Goal: Task Accomplishment & Management: Use online tool/utility

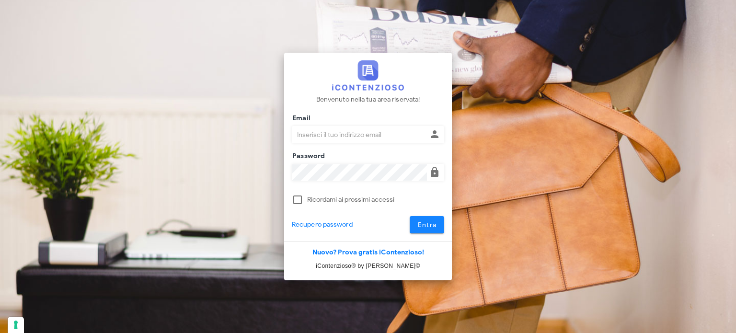
type input "avvocatobrunomaviglia@gmail.com"
click at [429, 222] on span "Entra" at bounding box center [427, 225] width 20 height 8
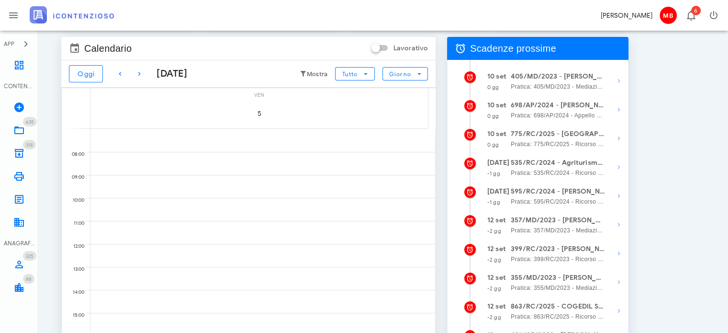
scroll to position [144, 0]
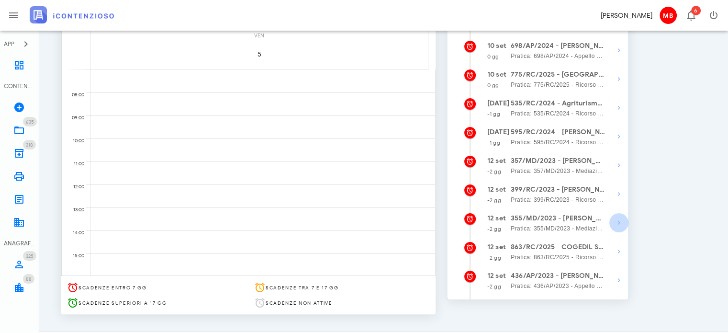
click at [617, 227] on icon "button" at bounding box center [619, 222] width 11 height 11
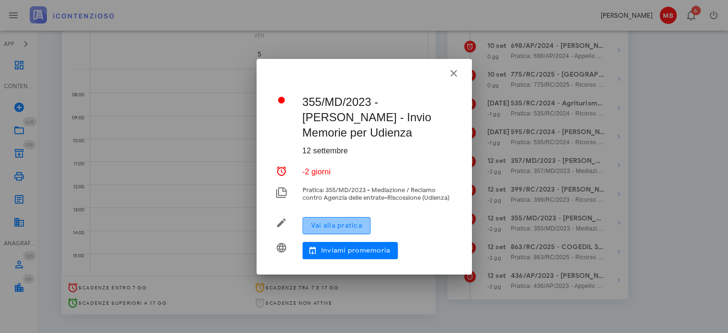
click at [365, 220] on button "Vai alla pratica" at bounding box center [337, 225] width 68 height 17
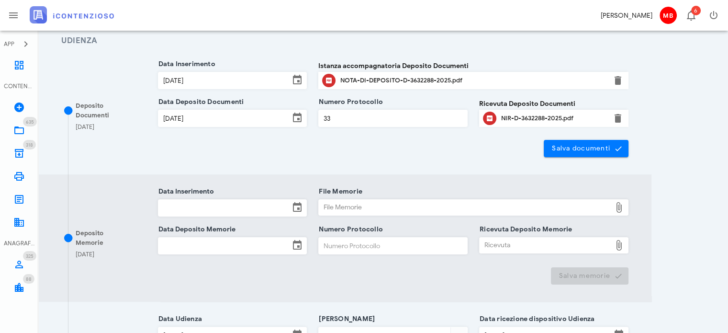
scroll to position [144, 0]
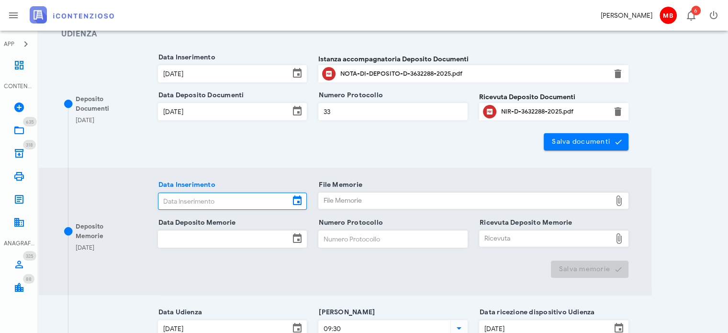
click at [171, 201] on input "Data Inserimento" at bounding box center [225, 201] width 132 height 16
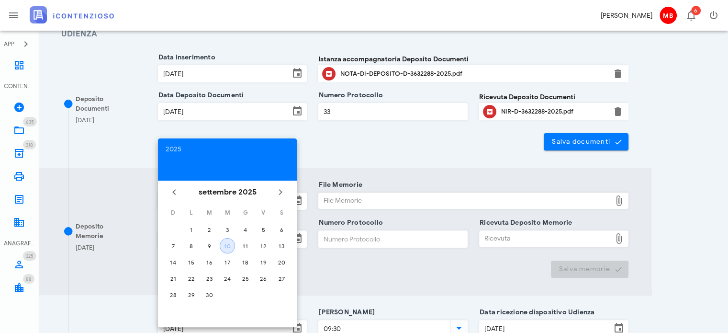
click at [222, 249] on button "10" at bounding box center [227, 245] width 15 height 15
type input "10/09/2025"
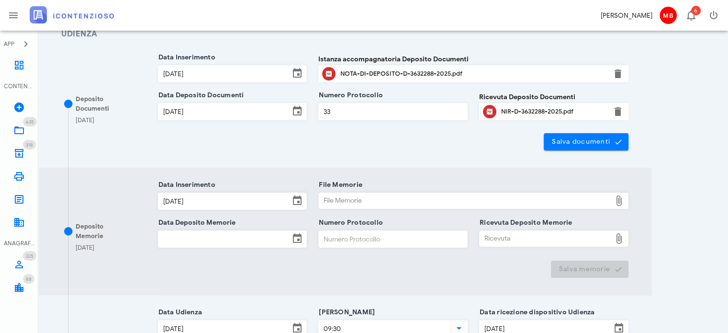
click at [215, 237] on input "Data Deposito Memorie" at bounding box center [225, 239] width 132 height 16
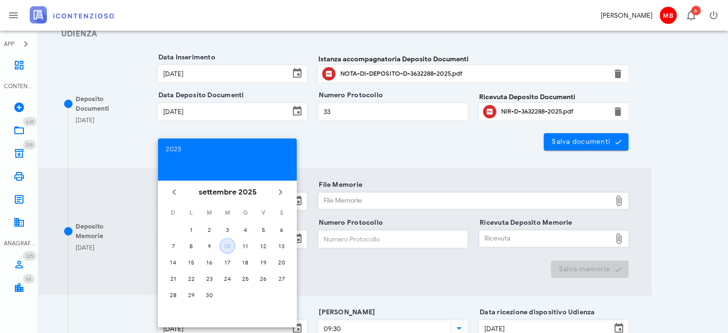
click at [224, 243] on div "10" at bounding box center [227, 245] width 14 height 7
type input "10/09/2025"
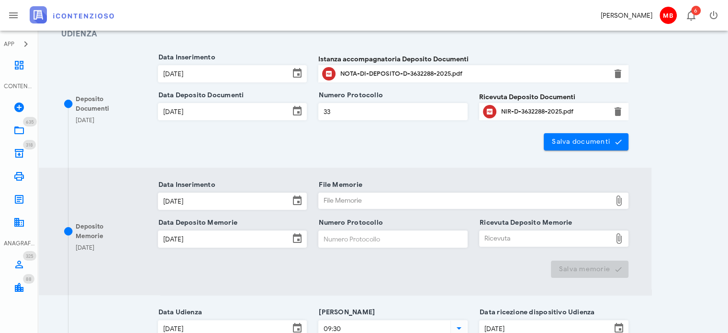
click at [335, 202] on div "File Memorie" at bounding box center [465, 200] width 293 height 15
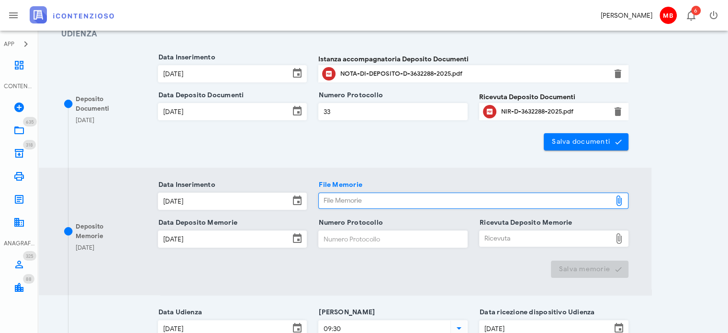
type input "C:\fakepath\memorie.pdf"
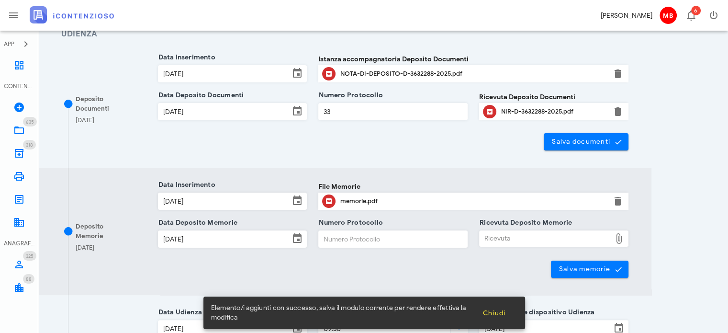
click at [367, 237] on input "Numero Protocollo" at bounding box center [393, 239] width 148 height 16
type input "77"
click at [484, 234] on div "Ricevuta" at bounding box center [546, 238] width 132 height 15
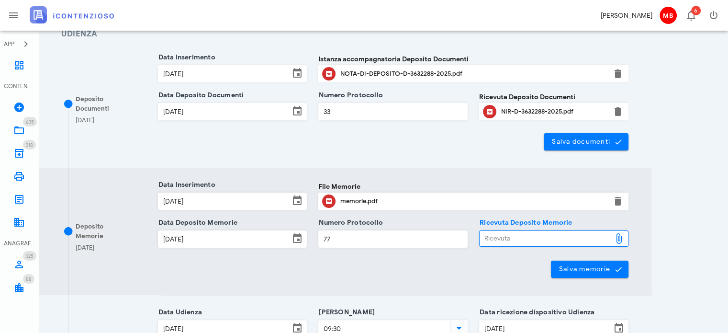
type input "C:\fakepath\NIR_D-3652863-2025.pdf"
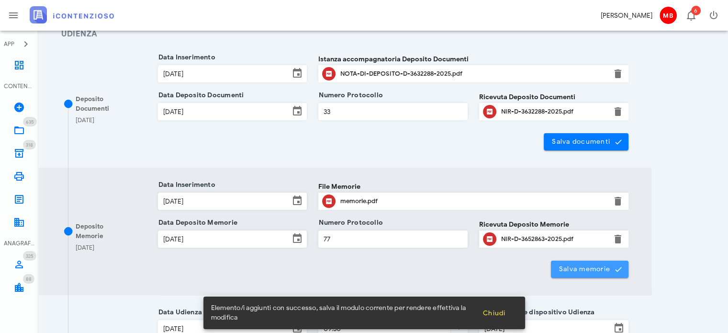
click at [571, 269] on span "Salva memorie" at bounding box center [590, 269] width 63 height 9
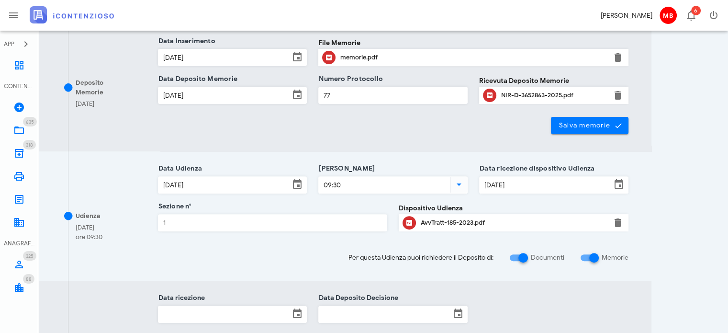
scroll to position [431, 0]
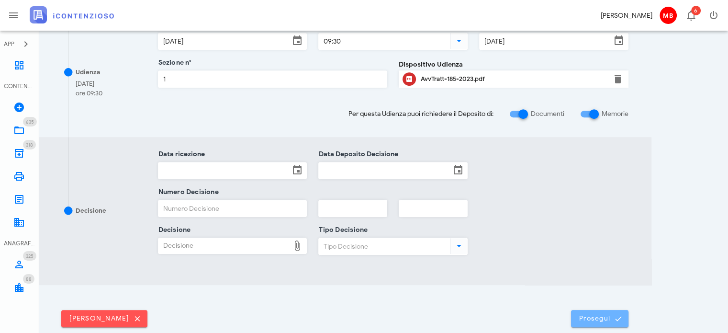
click at [585, 314] on span "Prosegui" at bounding box center [600, 318] width 42 height 9
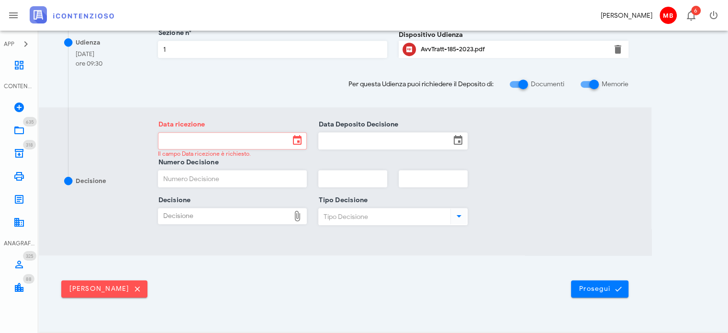
scroll to position [479, 0]
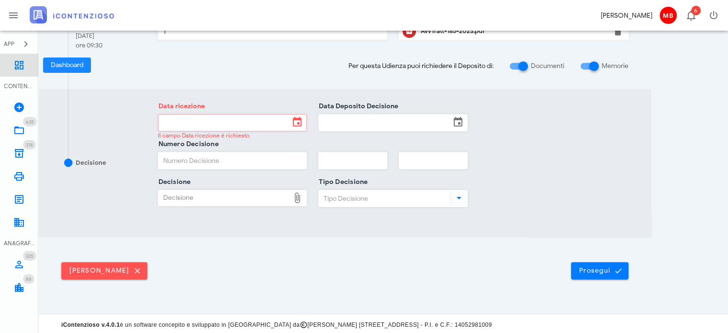
click at [19, 66] on icon at bounding box center [18, 64] width 11 height 11
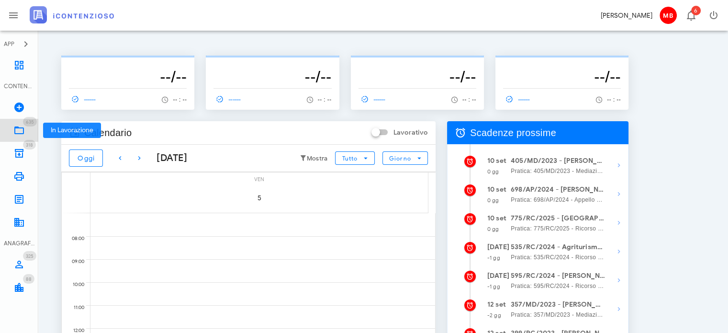
click at [27, 126] on link "635 In Lavorazione 635" at bounding box center [19, 130] width 38 height 23
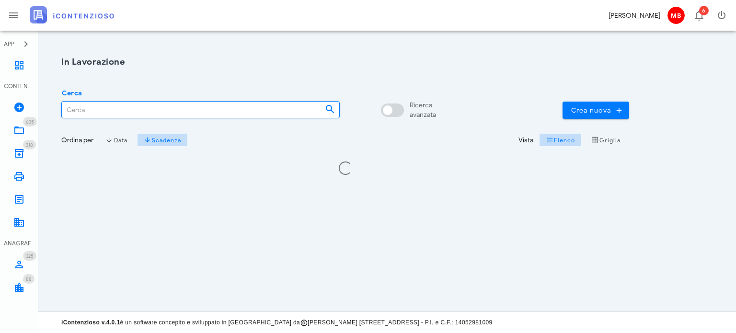
click at [92, 109] on input "Cerca" at bounding box center [189, 110] width 255 height 16
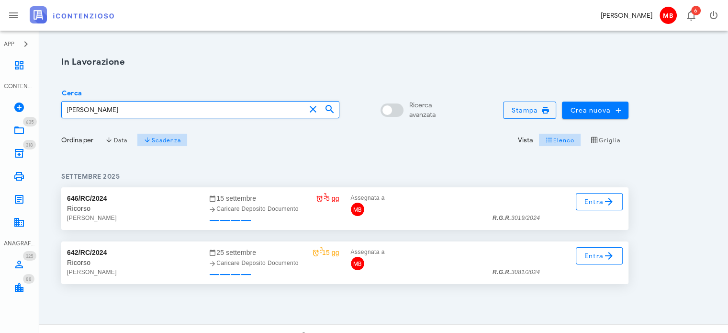
type input "gullo"
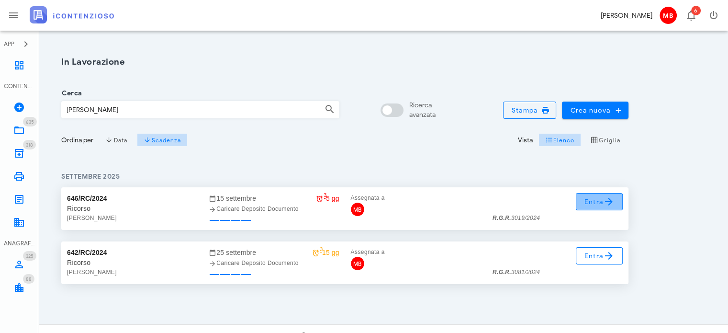
click at [597, 201] on span "Entra" at bounding box center [599, 201] width 31 height 11
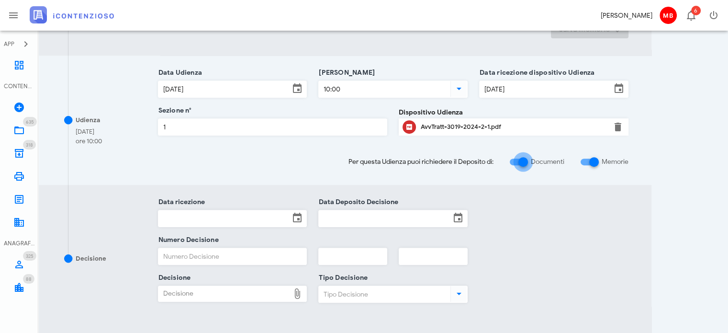
click at [525, 157] on div at bounding box center [523, 162] width 16 height 16
checkbox input "false"
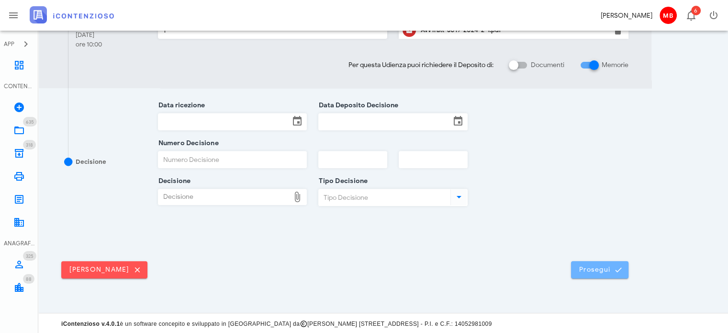
click at [594, 273] on button "Prosegui" at bounding box center [599, 269] width 57 height 17
click at [590, 272] on span "Prosegui" at bounding box center [600, 269] width 42 height 9
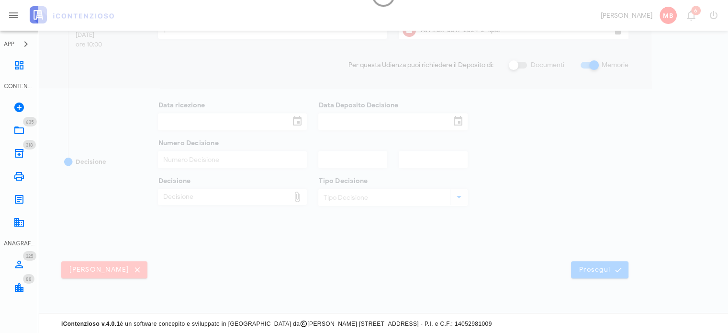
scroll to position [0, 0]
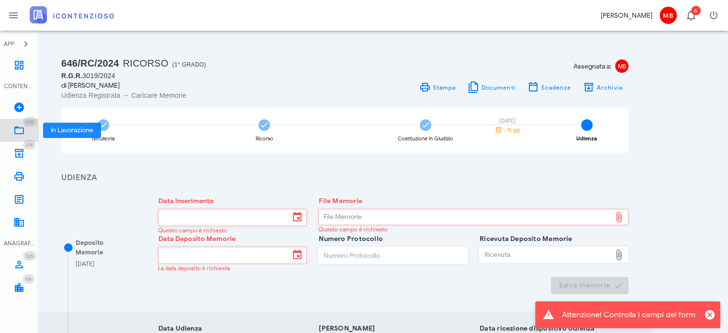
click at [23, 132] on icon at bounding box center [18, 130] width 11 height 11
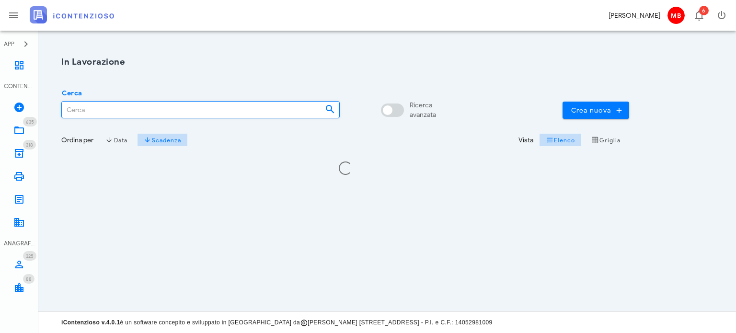
click at [92, 109] on input "Cerca" at bounding box center [189, 110] width 255 height 16
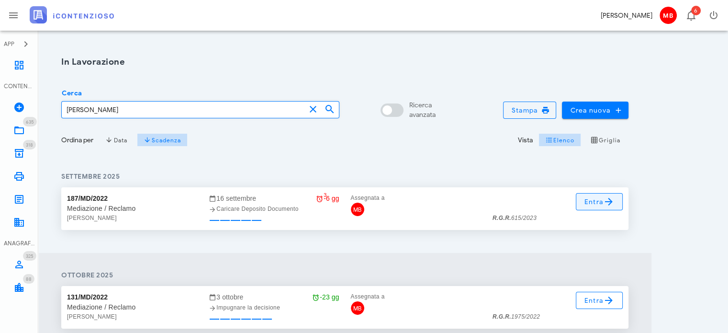
type input "cascio"
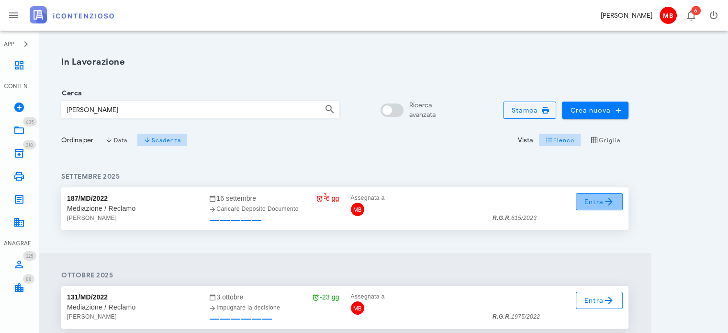
click at [583, 201] on link "Entra" at bounding box center [599, 201] width 47 height 17
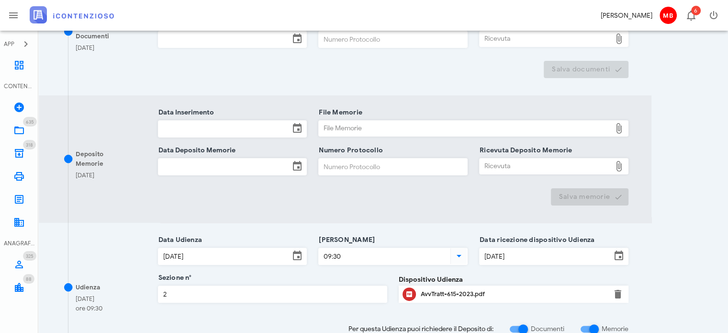
scroll to position [287, 0]
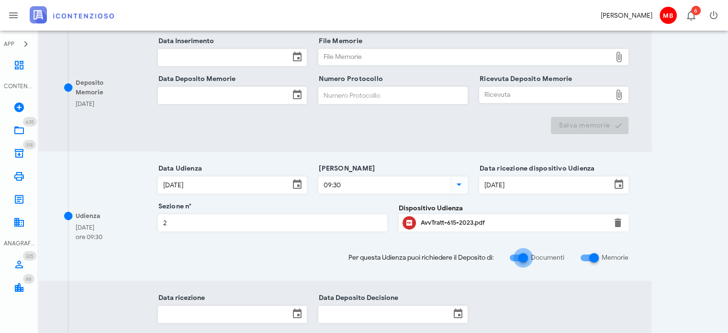
click at [526, 257] on div at bounding box center [523, 258] width 16 height 16
checkbox input "false"
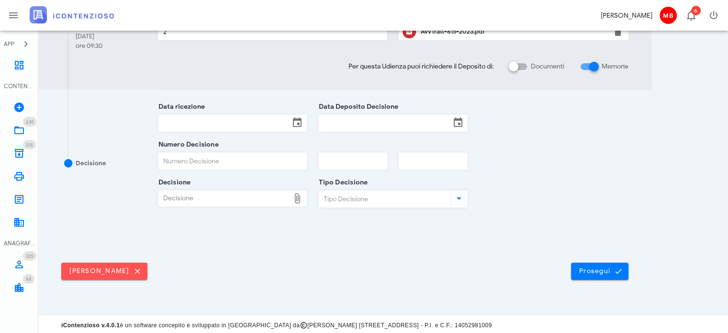
scroll to position [352, 0]
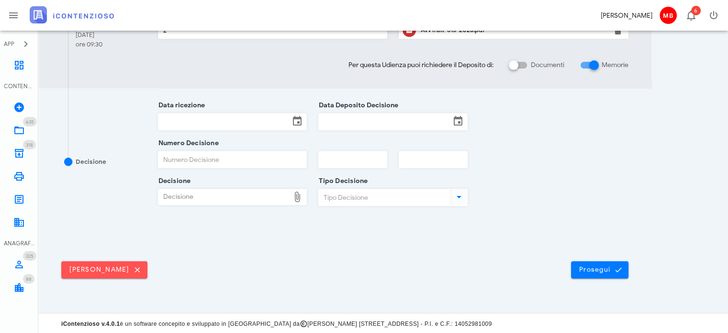
click at [590, 277] on div "Elimina udienza Prosegui" at bounding box center [345, 265] width 614 height 59
click at [588, 273] on button "Prosegui" at bounding box center [599, 269] width 57 height 17
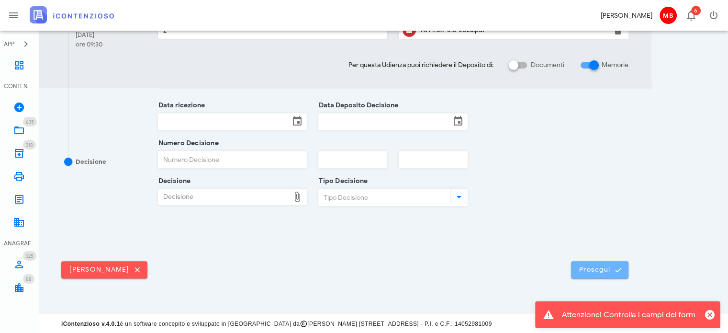
click at [589, 268] on span "Prosegui" at bounding box center [600, 269] width 42 height 9
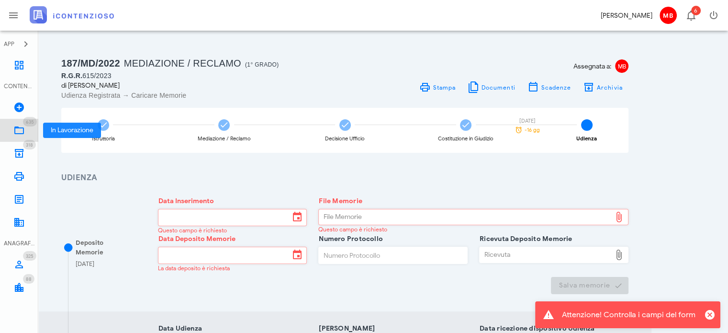
click at [24, 130] on icon at bounding box center [18, 130] width 11 height 11
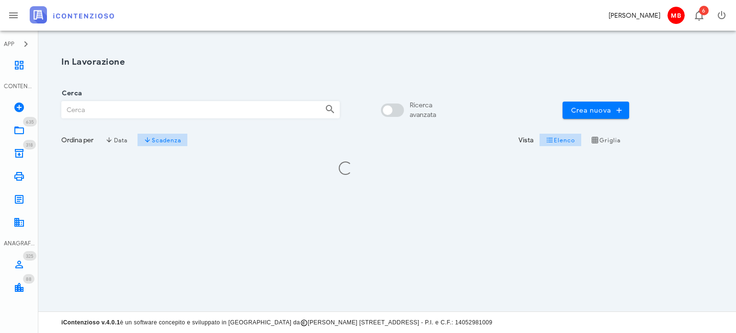
click at [111, 112] on input "Cerca" at bounding box center [189, 110] width 255 height 16
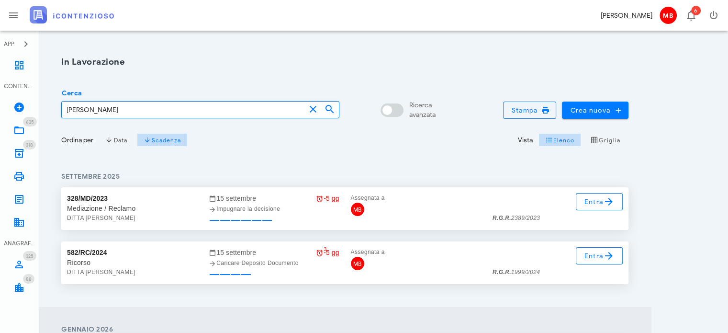
type input "graceffa"
